Goal: Task Accomplishment & Management: Complete application form

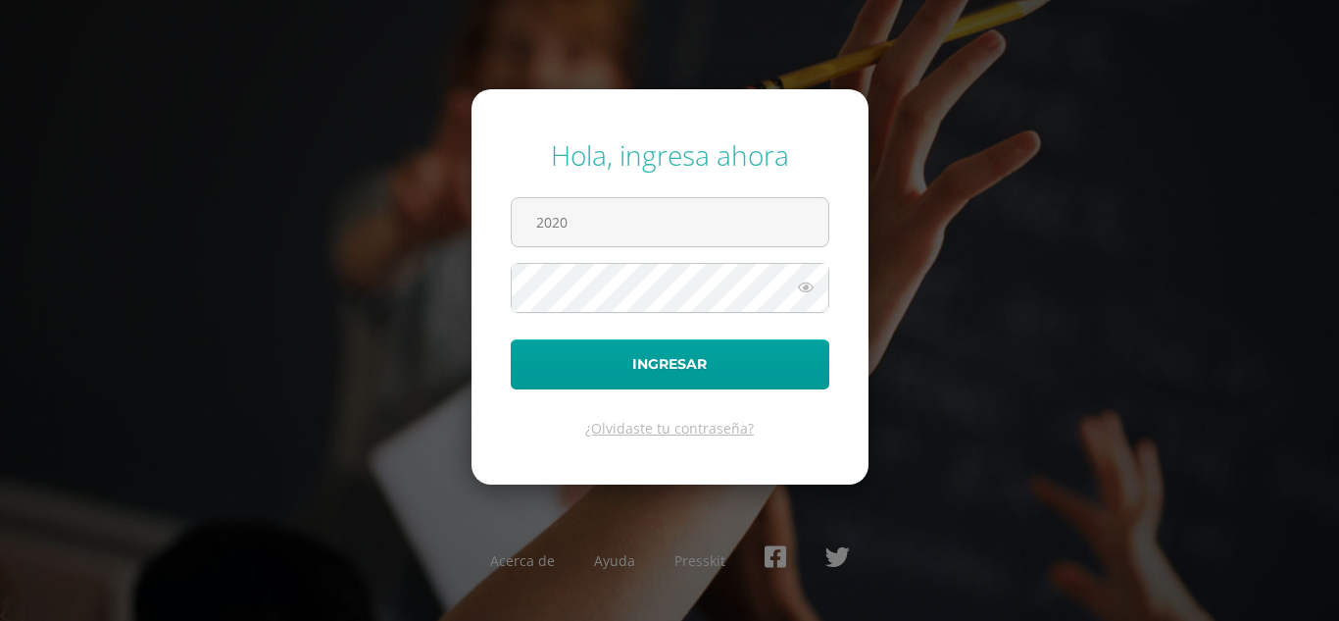
type input "2020168@maiagt.org"
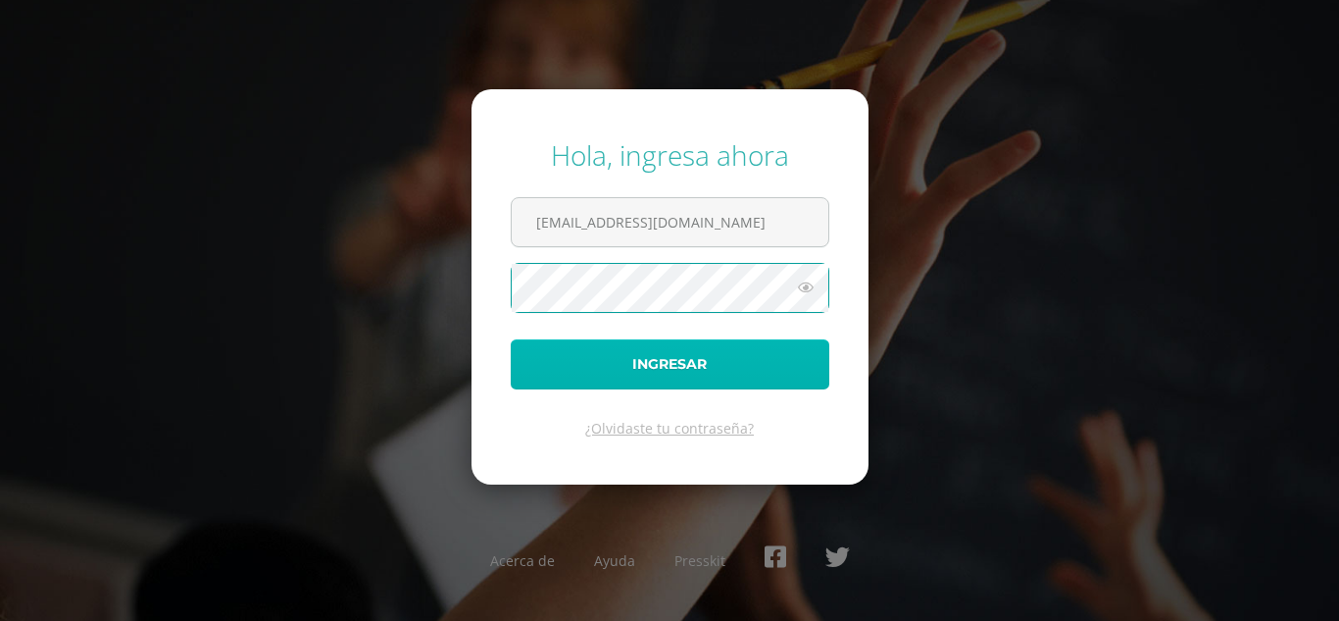
click at [566, 366] on button "Ingresar" at bounding box center [670, 364] width 319 height 50
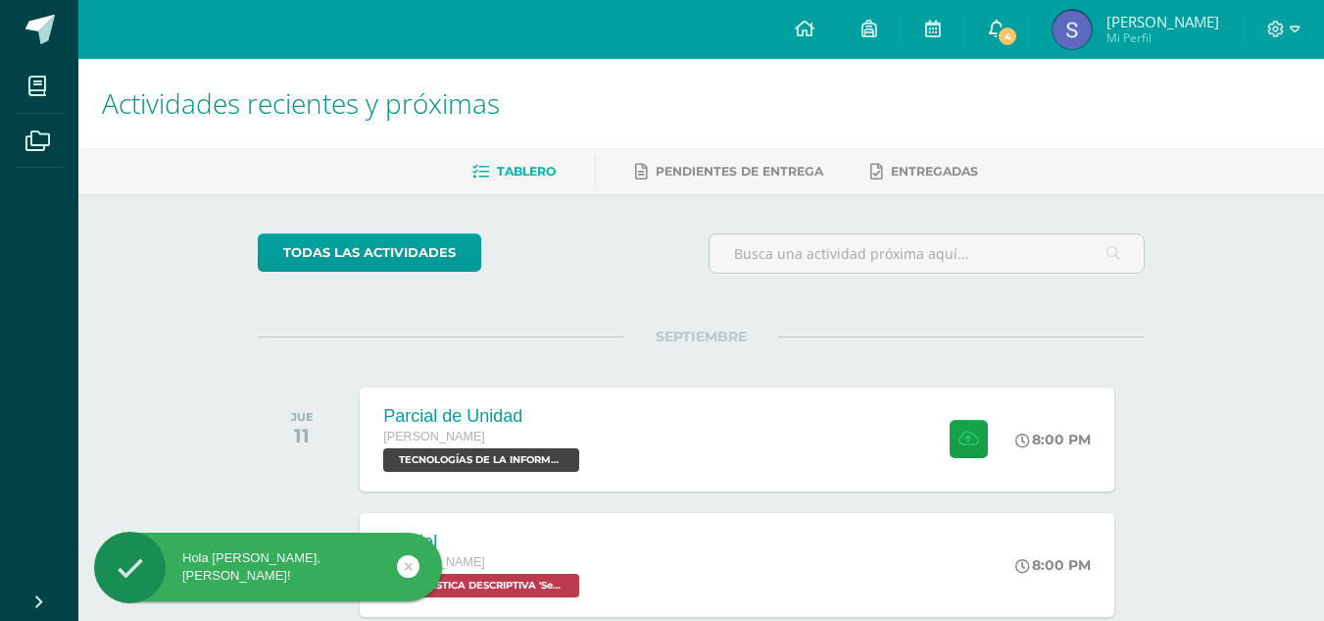
click at [1019, 26] on span "4" at bounding box center [1008, 36] width 22 height 22
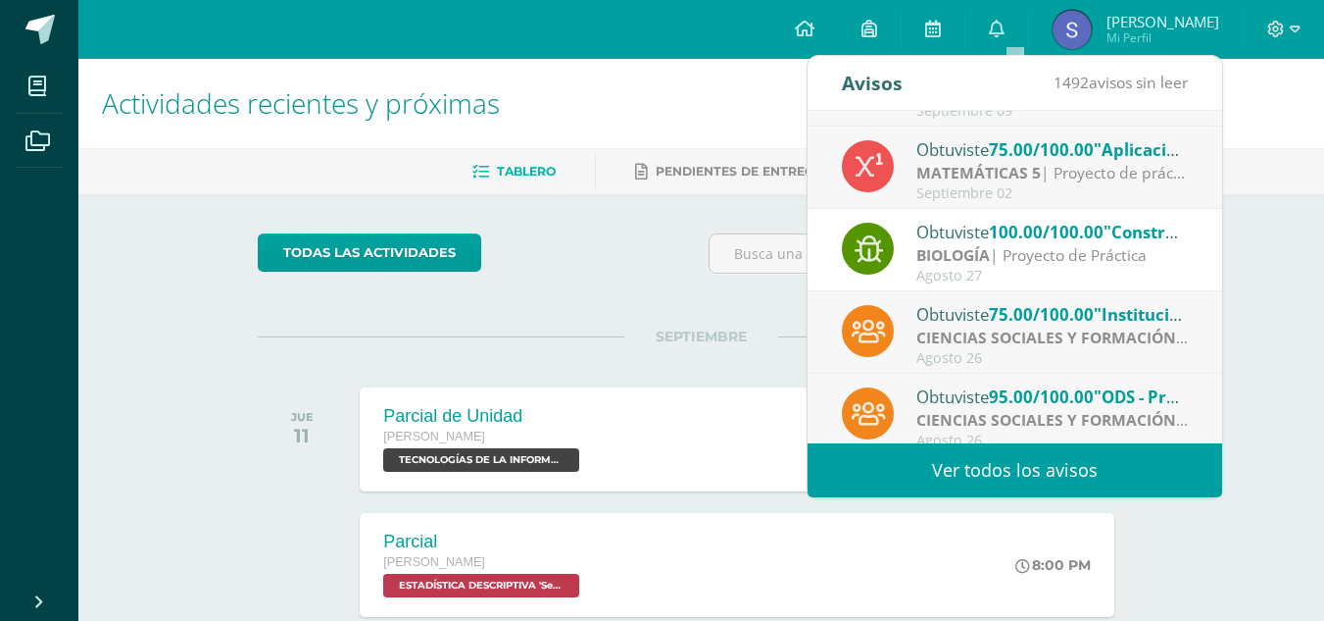
scroll to position [326, 0]
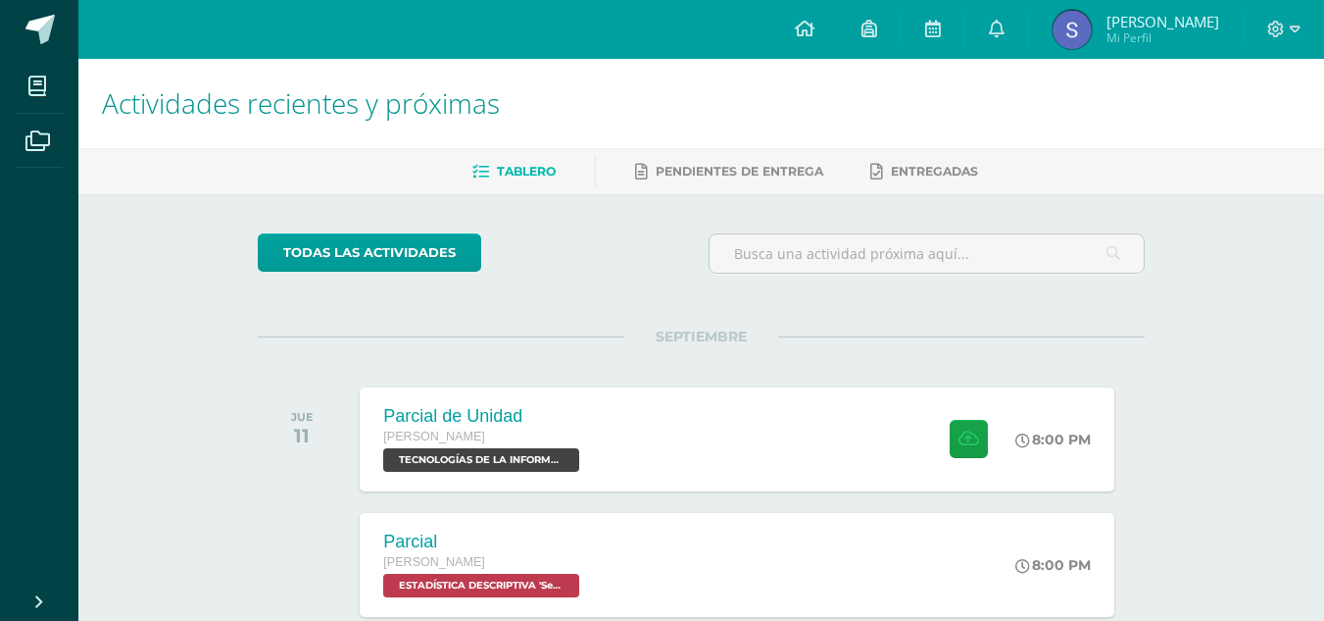
click at [715, 377] on div "SEPTIEMBRE JUE 11 Parcial de Unidad [PERSON_NAME] TECNOLOGÍAS DE LA INFORMACIÓN…" at bounding box center [701, 415] width 887 height 158
click at [958, 421] on button at bounding box center [971, 439] width 38 height 38
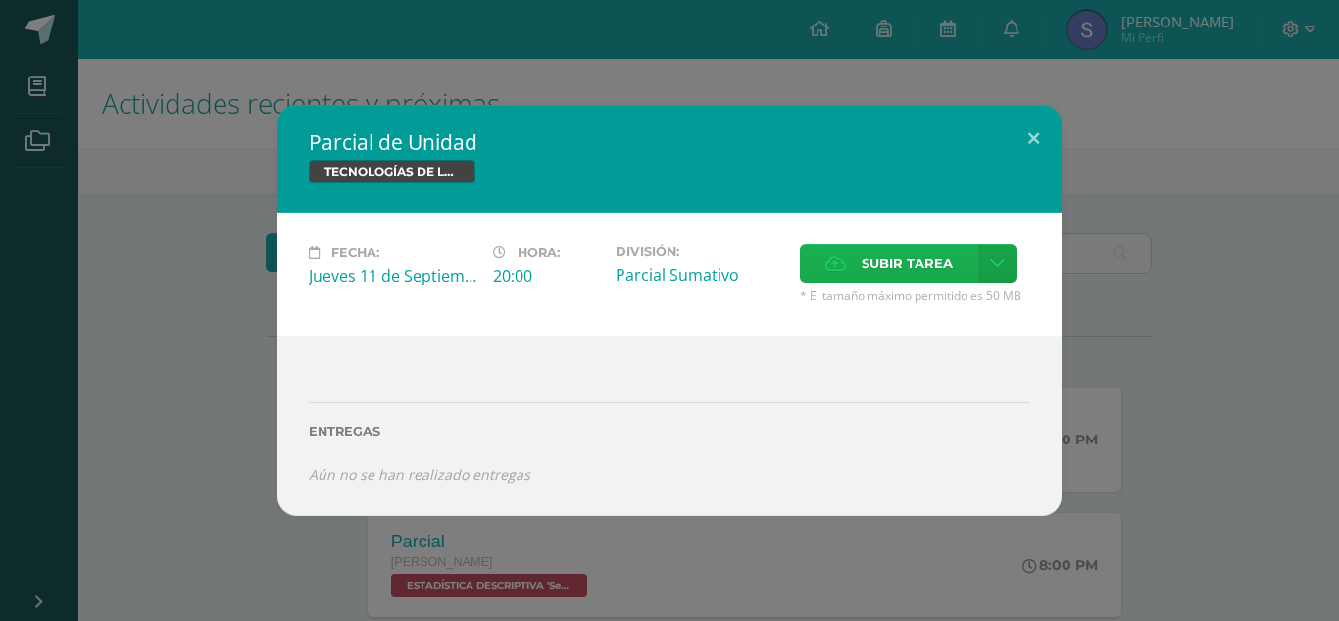
click at [839, 257] on icon at bounding box center [835, 263] width 21 height 13
click at [0, 0] on input "Subir tarea" at bounding box center [0, 0] width 0 height 0
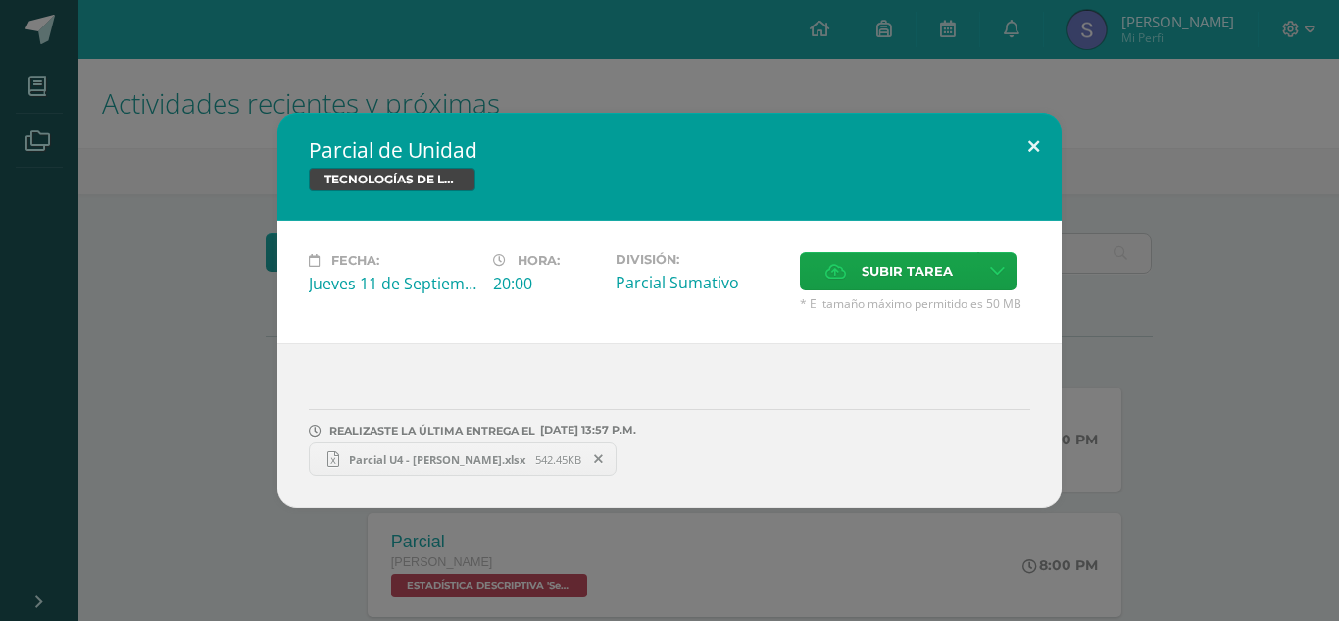
click at [1032, 146] on button at bounding box center [1034, 146] width 56 height 67
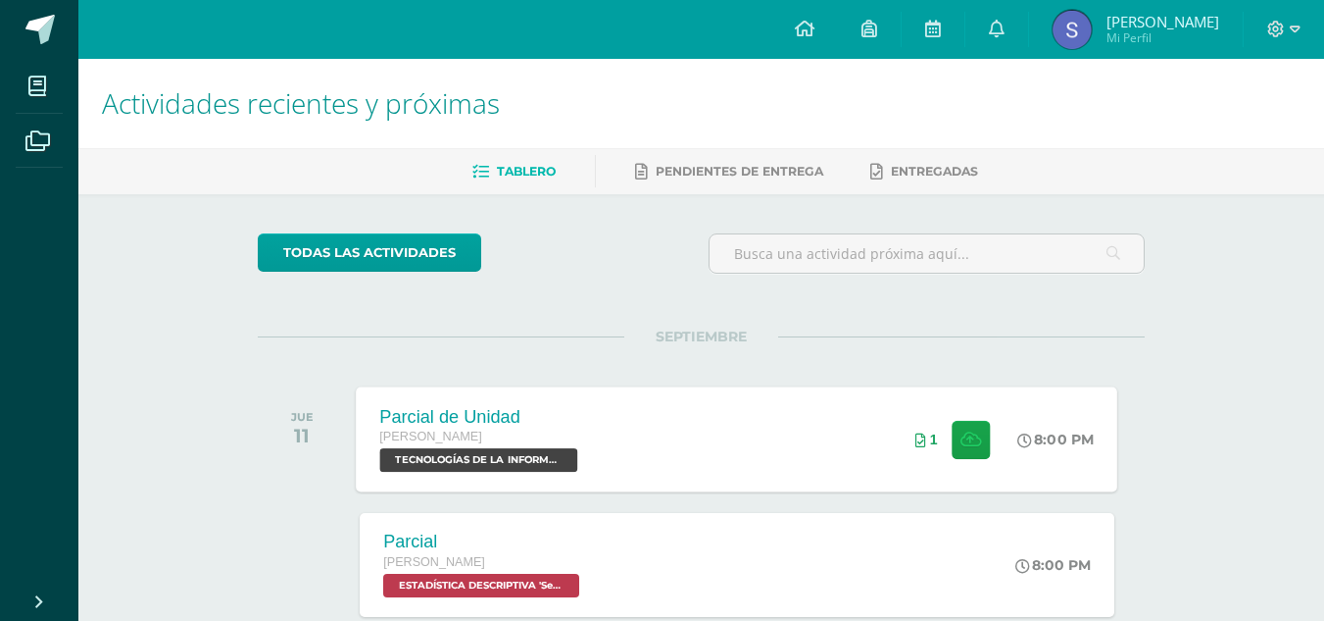
click at [973, 459] on div "1" at bounding box center [955, 438] width 119 height 105
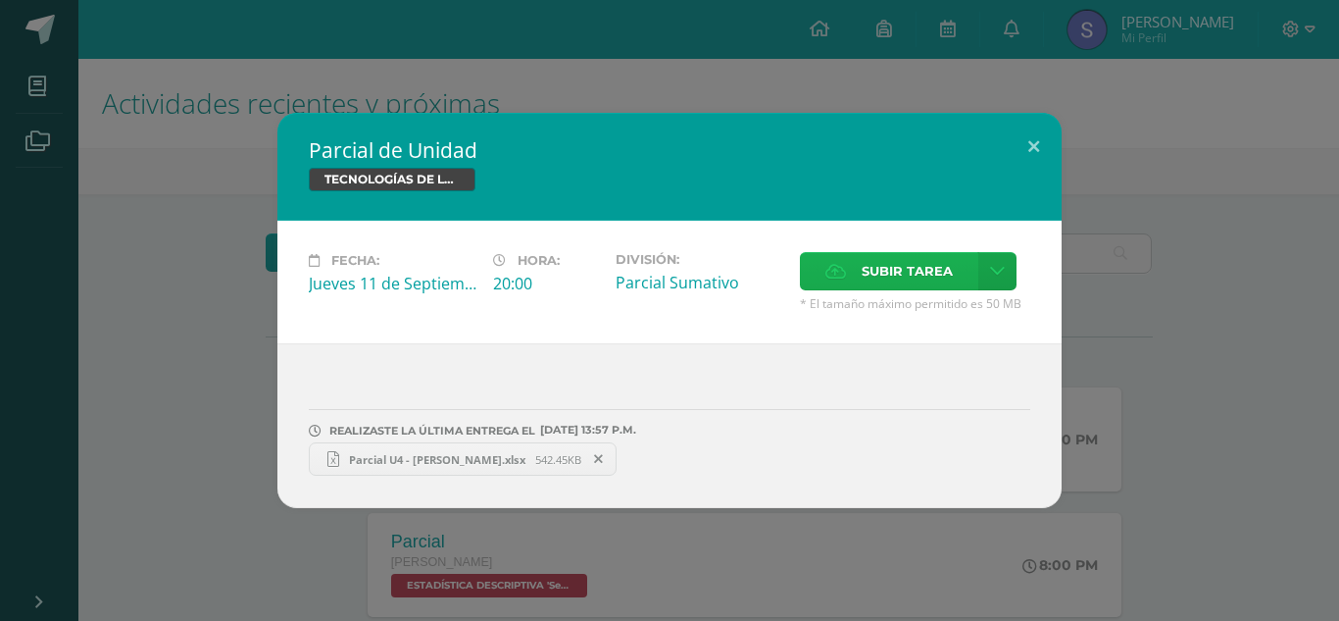
click at [845, 274] on icon at bounding box center [835, 271] width 21 height 13
click at [0, 0] on input "Subir tarea" at bounding box center [0, 0] width 0 height 0
click at [1026, 147] on button at bounding box center [1034, 146] width 56 height 67
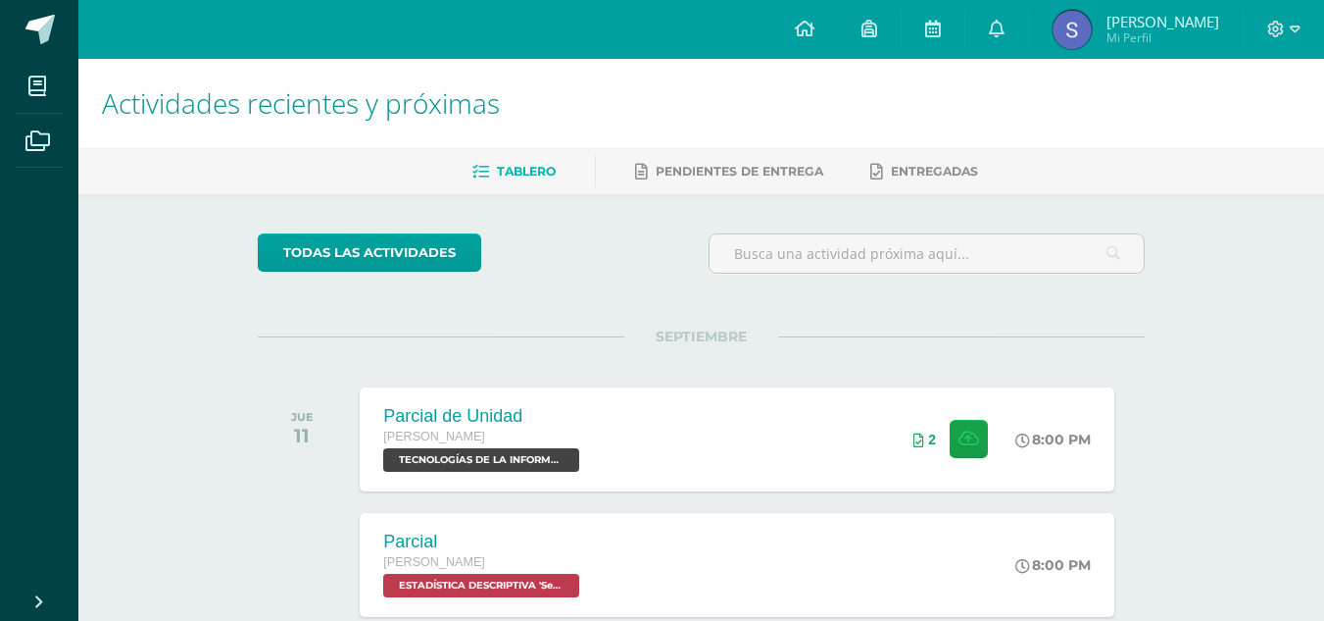
click at [1302, 24] on div at bounding box center [1284, 29] width 80 height 59
click at [1295, 27] on icon at bounding box center [1295, 30] width 11 height 18
click at [1249, 139] on span "Cerrar sesión" at bounding box center [1233, 134] width 88 height 19
